Goal: Information Seeking & Learning: Understand process/instructions

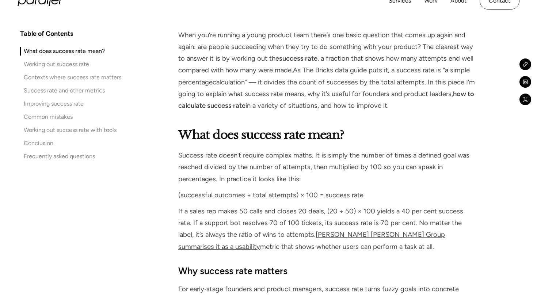
scroll to position [474, 0]
click at [223, 197] on p "(successful outcomes ÷ total attempts) × 100 = success rate" at bounding box center [326, 195] width 297 height 12
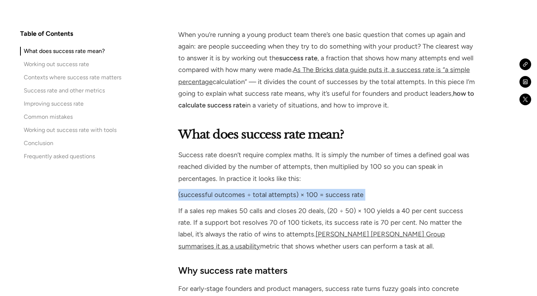
click at [223, 197] on p "(successful outcomes ÷ total attempts) × 100 = success rate" at bounding box center [326, 195] width 297 height 12
copy p "(successful outcomes ÷ total attempts) × 100 = success rate"
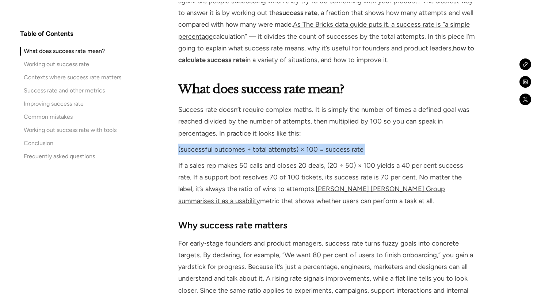
scroll to position [520, 0]
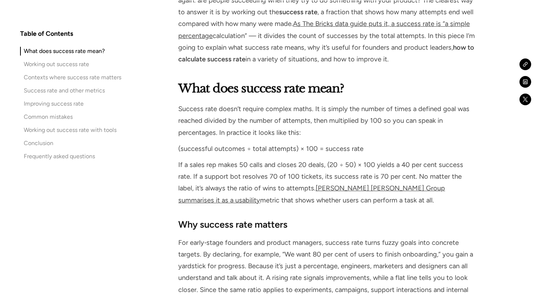
click at [211, 163] on p "If a sales rep makes 50 calls and closes 20 deals, (20 ÷ 50) × 100 yields a 40 …" at bounding box center [326, 182] width 297 height 47
drag, startPoint x: 176, startPoint y: 164, endPoint x: 345, endPoint y: 202, distance: 173.1
click at [446, 220] on h3 "Why success rate matters" at bounding box center [326, 224] width 297 height 13
copy p "If a sales rep makes 50 calls and closes 20 deals, (20 ÷ 50) × 100 yields a 40 …"
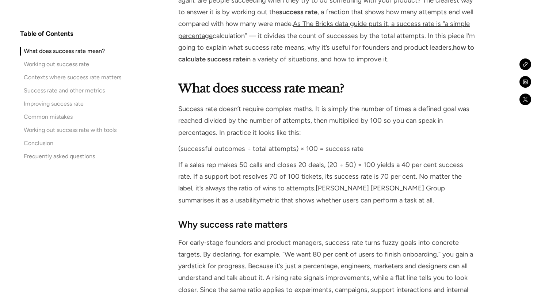
drag, startPoint x: 335, startPoint y: 198, endPoint x: 168, endPoint y: 156, distance: 172.4
